Goal: Find specific page/section: Find specific page/section

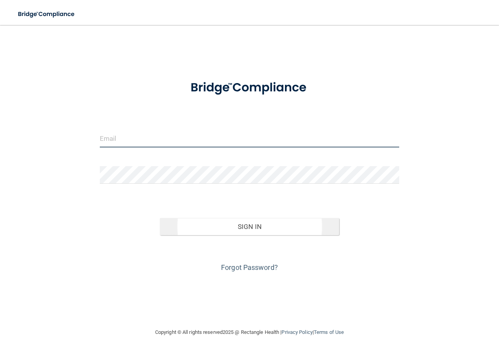
type input "[EMAIL_ADDRESS][DOMAIN_NAME]"
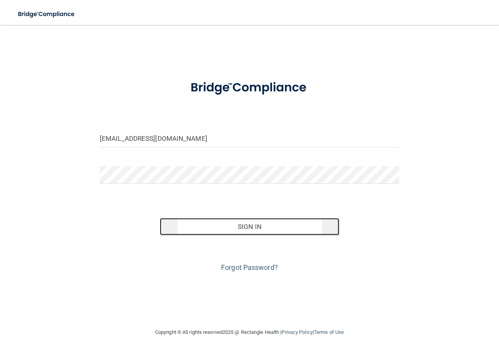
click at [230, 226] on button "Sign In" at bounding box center [250, 226] width 180 height 17
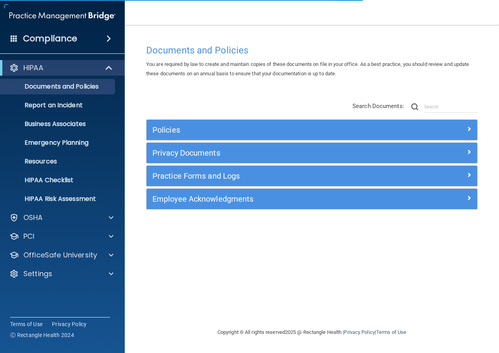
click at [88, 35] on div "Compliance" at bounding box center [62, 38] width 125 height 17
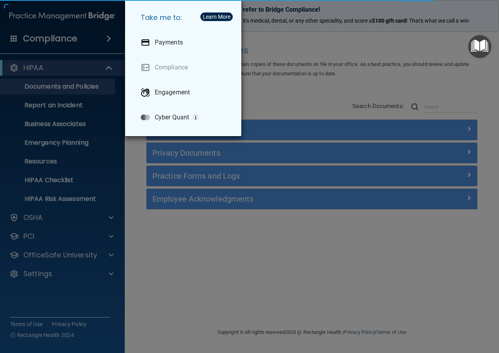
click at [249, 324] on div "Take me to: Payments Compliance Engagement Cyber Quant" at bounding box center [249, 176] width 499 height 353
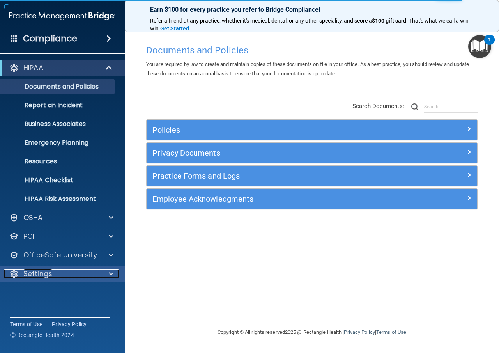
click at [109, 277] on span at bounding box center [111, 273] width 5 height 9
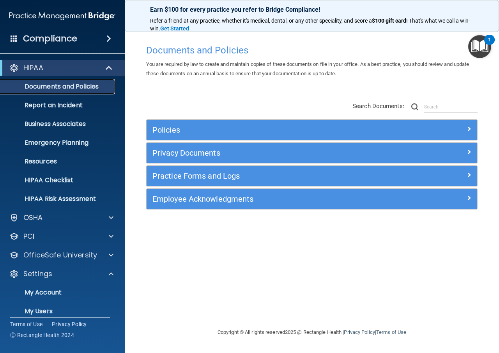
click at [93, 85] on p "Documents and Policies" at bounding box center [58, 87] width 106 height 8
click at [110, 67] on span at bounding box center [109, 67] width 7 height 9
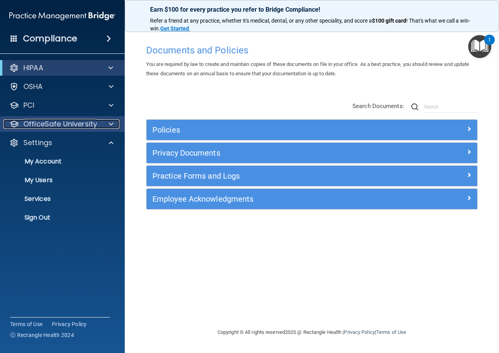
click at [105, 125] on div at bounding box center [109, 123] width 19 height 9
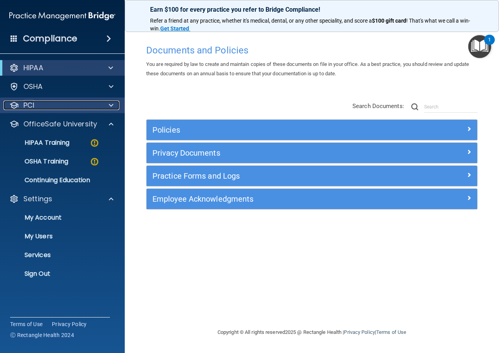
click at [97, 102] on div "PCI" at bounding box center [52, 104] width 97 height 9
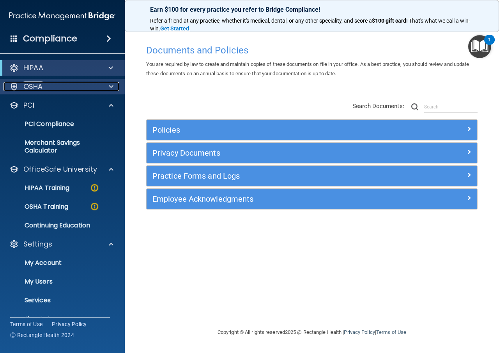
click at [109, 86] on span at bounding box center [111, 86] width 5 height 9
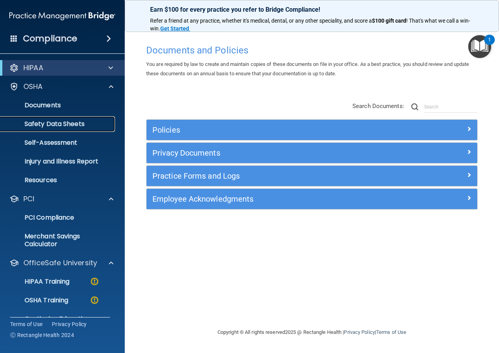
click at [72, 118] on link "Safety Data Sheets" at bounding box center [53, 124] width 123 height 16
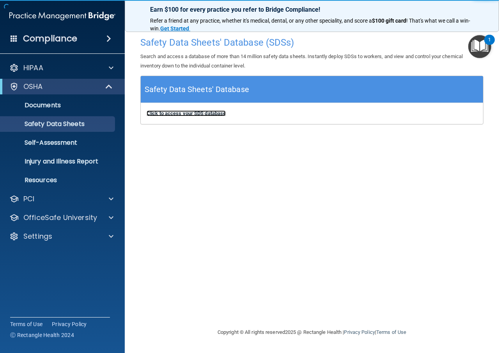
click at [186, 111] on b "Click to access your SDS database" at bounding box center [185, 113] width 79 height 6
